Goal: Information Seeking & Learning: Learn about a topic

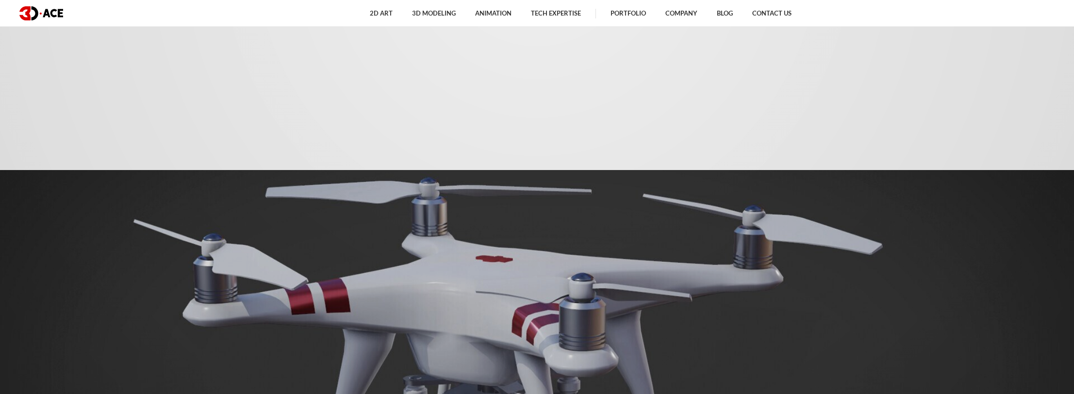
scroll to position [534, 0]
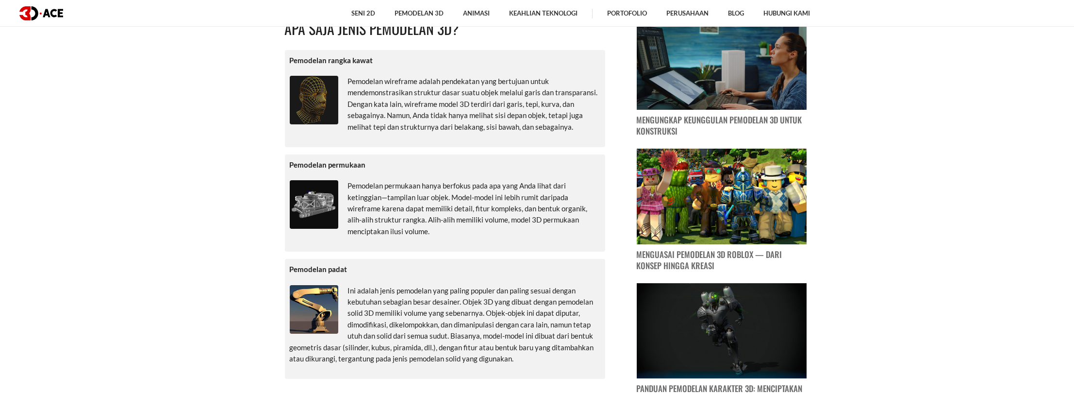
scroll to position [583, 0]
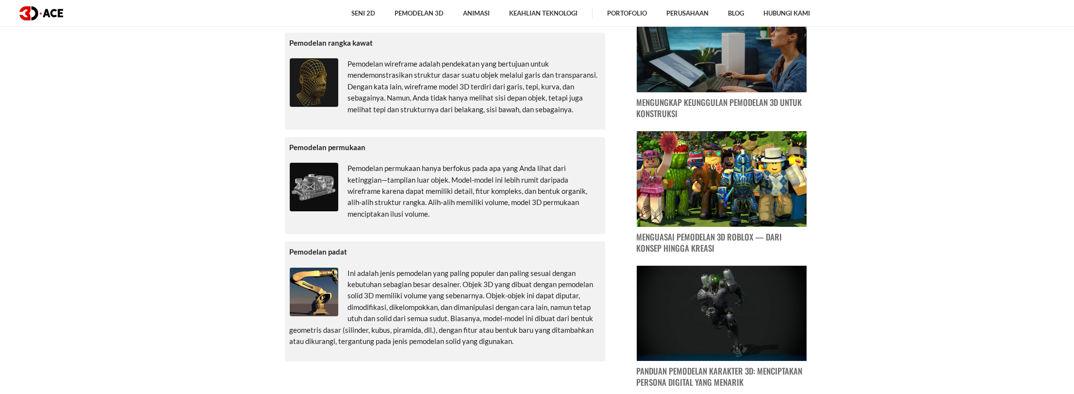
click at [423, 278] on p "Ini adalah jenis pemodelan yang paling populer dan paling sesuai dengan kebutuh…" at bounding box center [445, 307] width 311 height 80
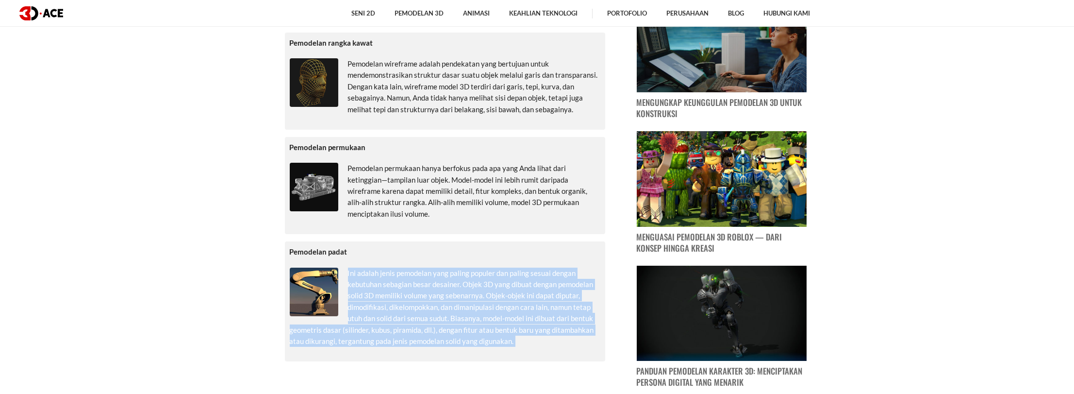
click at [423, 278] on p "Ini adalah jenis pemodelan yang paling populer dan paling sesuai dengan kebutuh…" at bounding box center [445, 307] width 311 height 80
copy div "Ini adalah jenis pemodelan yang paling populer dan paling sesuai dengan kebutuh…"
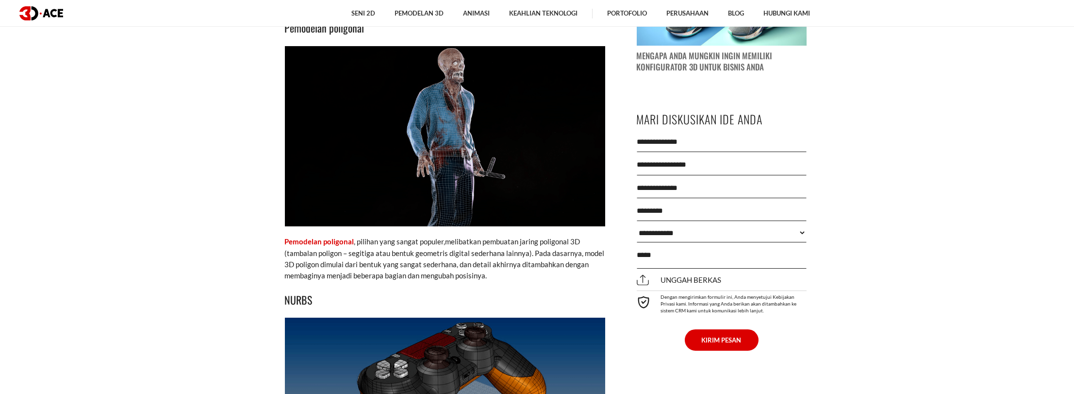
scroll to position [1019, 0]
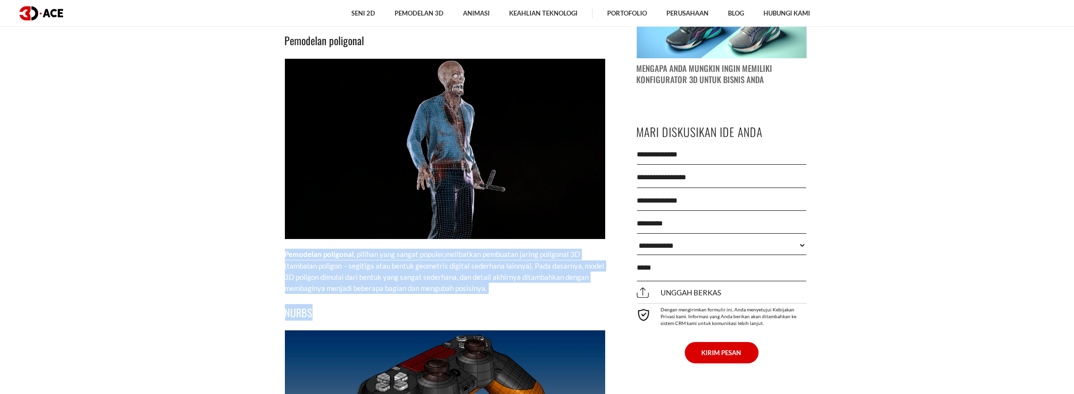
drag, startPoint x: 281, startPoint y: 252, endPoint x: 502, endPoint y: 298, distance: 225.9
copy div "Pemodelan poligonal , pilihan yang sangat populer, melibatkan pembuatan jaring …"
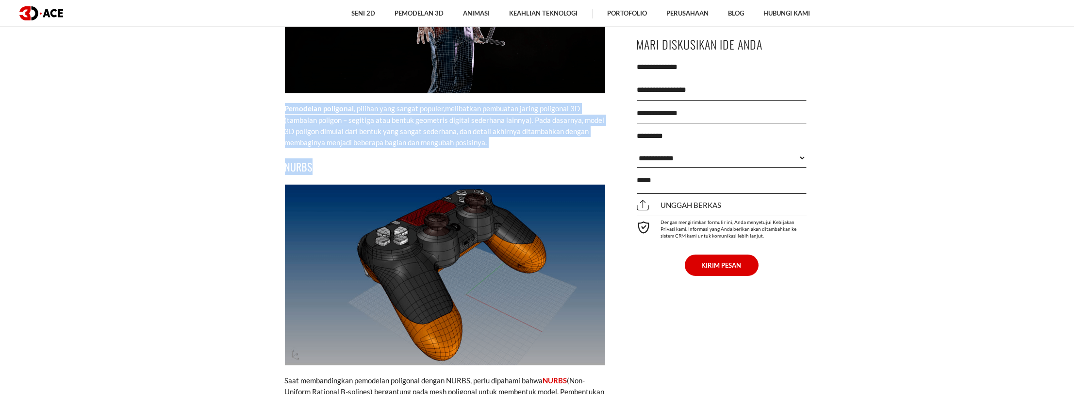
scroll to position [1359, 0]
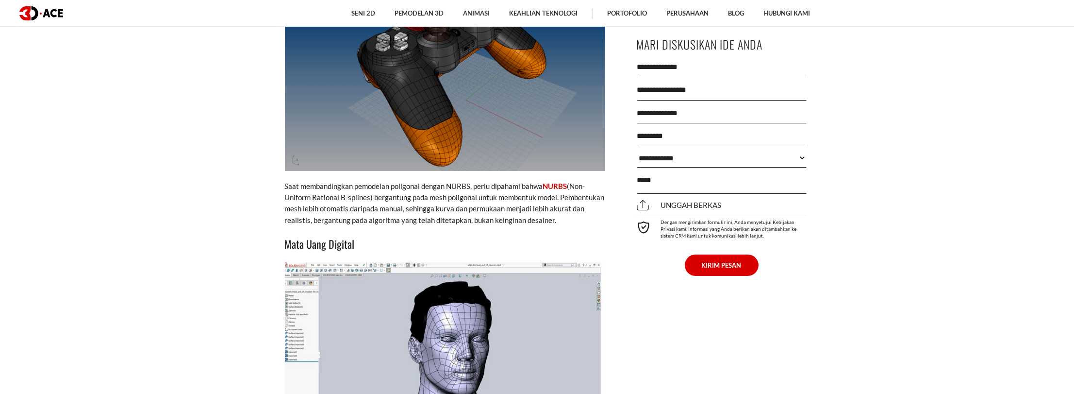
drag, startPoint x: 284, startPoint y: 183, endPoint x: 572, endPoint y: 220, distance: 289.7
click at [572, 220] on p "Saat membandingkan pemodelan poligonal dengan NURBS, perlu dipahami bahwa NURBS…" at bounding box center [445, 204] width 320 height 46
copy p "Saat membandingkan pemodelan poligonal dengan NURBS, perlu dipahami bahwa NURBS…"
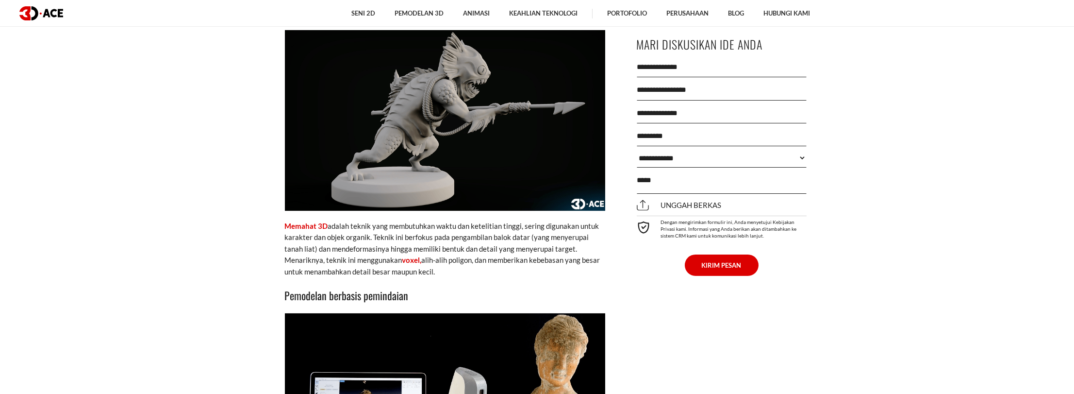
scroll to position [1942, 0]
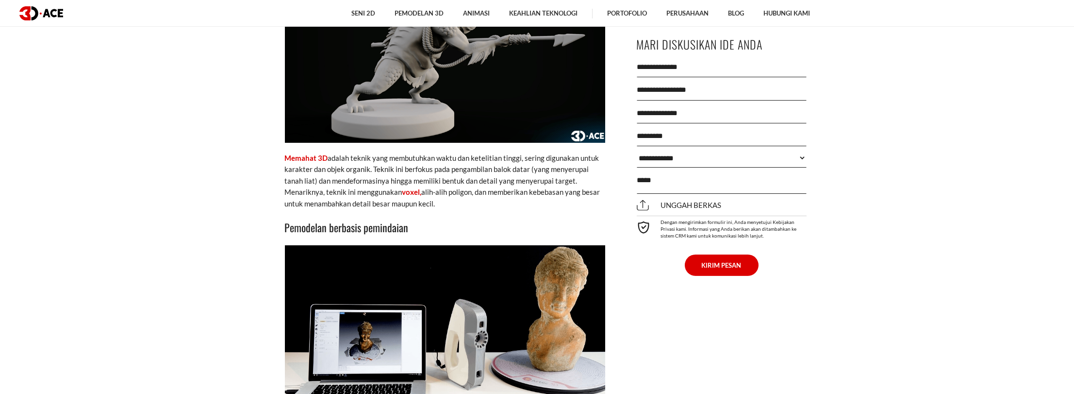
click at [388, 168] on font "adalah teknik yang membutuhkan waktu dan ketelitian tinggi, sering digunakan un…" at bounding box center [442, 174] width 315 height 43
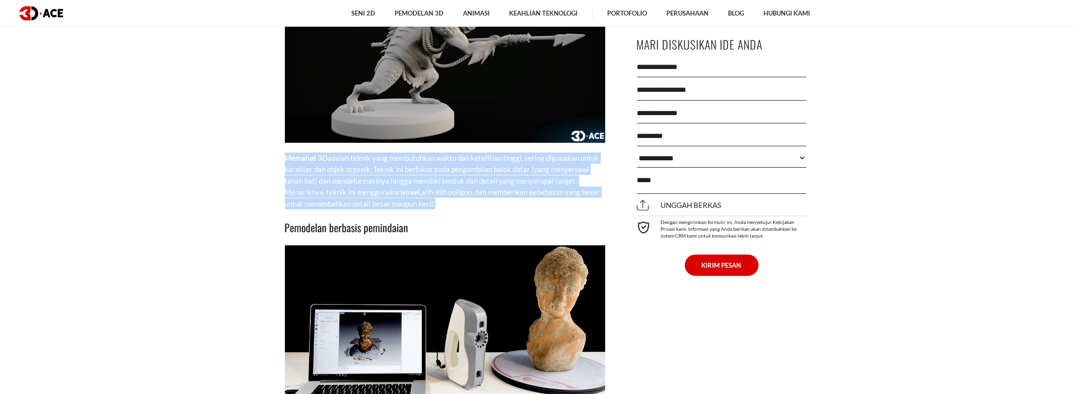
click at [388, 168] on font "adalah teknik yang membutuhkan waktu dan ketelitian tinggi, sering digunakan un…" at bounding box center [442, 174] width 315 height 43
copy div "Memahat 3D adalah teknik yang membutuhkan waktu dan ketelitian tinggi, sering d…"
